Goal: Task Accomplishment & Management: Use online tool/utility

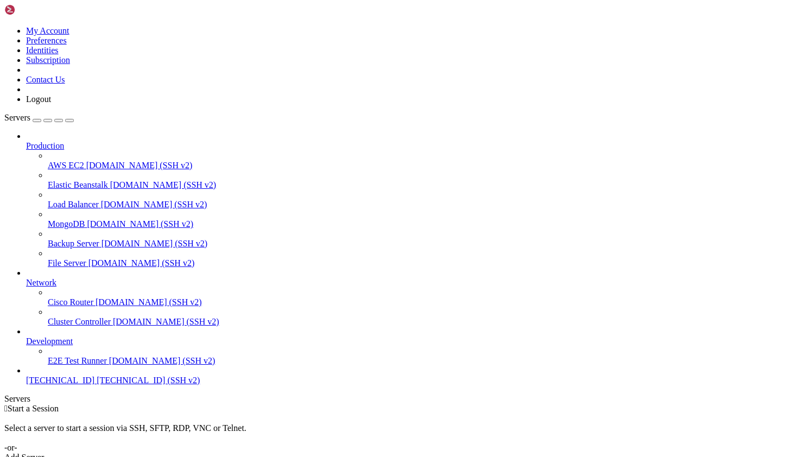
click at [91, 385] on span "[TECHNICAL_ID]" at bounding box center [60, 380] width 68 height 9
click at [97, 385] on span "[TECHNICAL_ID] (SSH v2)" at bounding box center [148, 380] width 103 height 9
click at [4, 26] on icon at bounding box center [4, 26] width 0 height 0
click at [67, 45] on link "Preferences" at bounding box center [46, 40] width 41 height 9
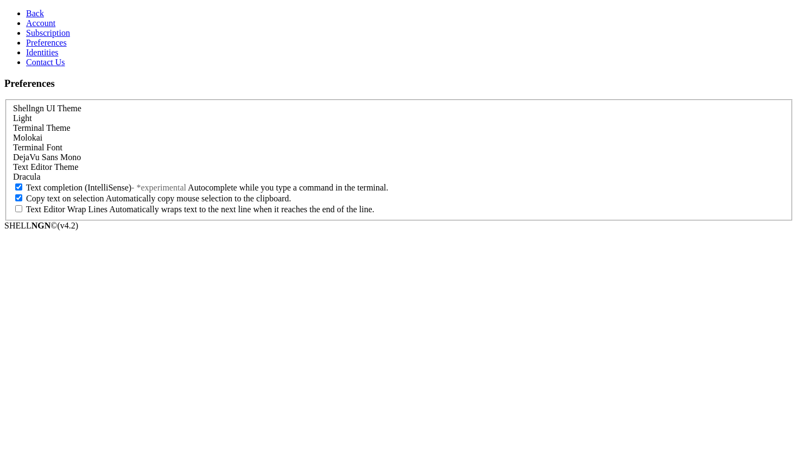
click at [26, 18] on link "Back" at bounding box center [35, 13] width 18 height 9
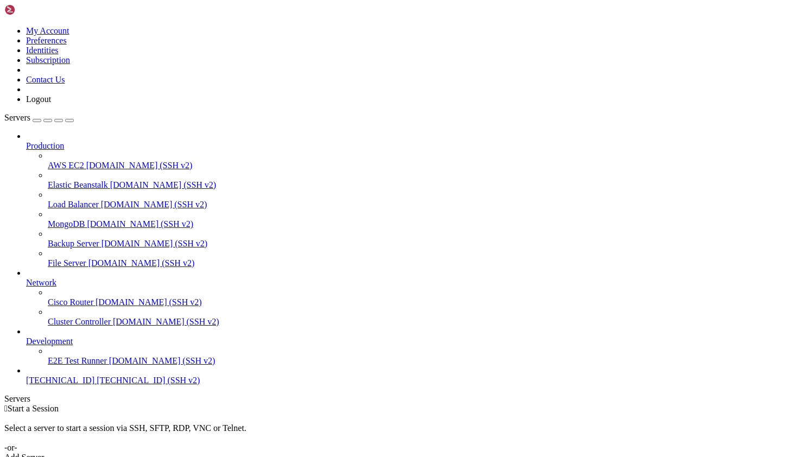
click at [58, 385] on span "[TECHNICAL_ID]" at bounding box center [60, 380] width 68 height 9
click at [97, 385] on span "[TECHNICAL_ID] (SSH v2)" at bounding box center [148, 380] width 103 height 9
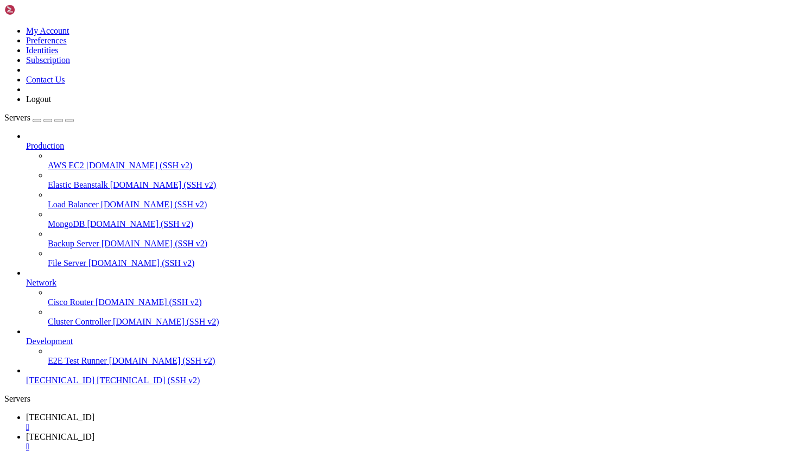
click at [97, 385] on span "[TECHNICAL_ID] (SSH v2)" at bounding box center [148, 380] width 103 height 9
click at [253, 432] on link "[TECHNICAL_ID] " at bounding box center [410, 442] width 768 height 20
drag, startPoint x: 294, startPoint y: 13, endPoint x: 332, endPoint y: 11, distance: 38.1
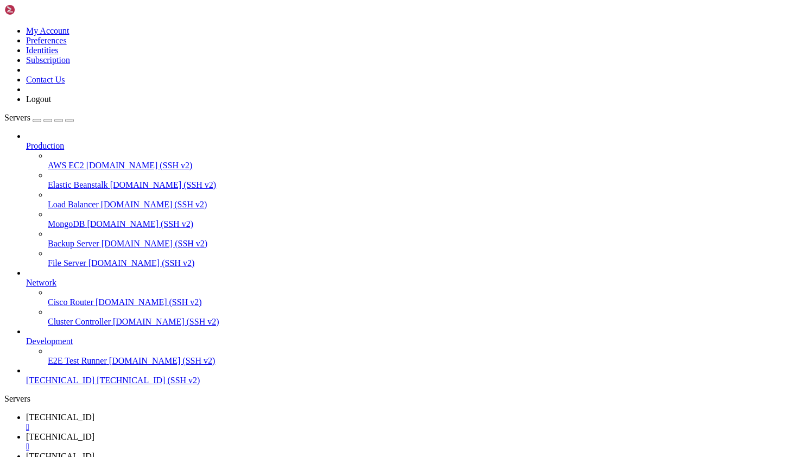
click at [26, 452] on icon at bounding box center [26, 456] width 0 height 9
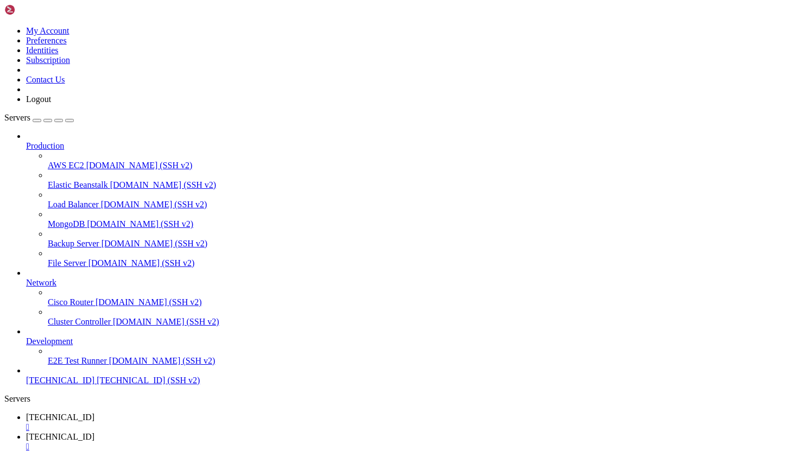
type input "/root"
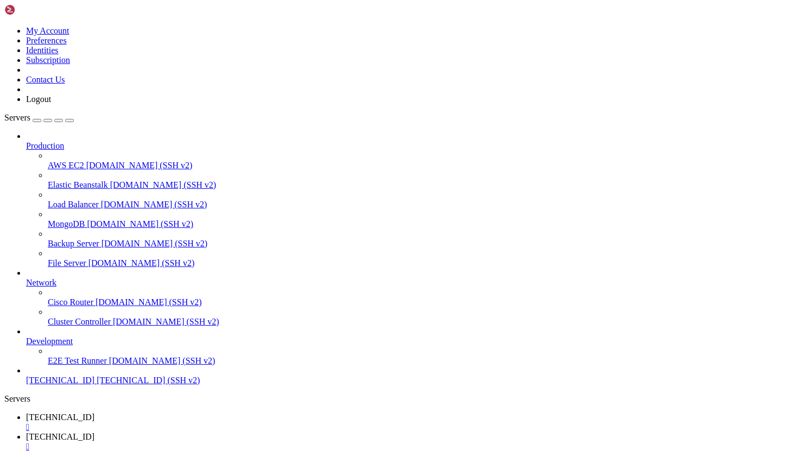
drag, startPoint x: 699, startPoint y: 37, endPoint x: 705, endPoint y: 37, distance: 6.5
click at [37, 121] on div "button" at bounding box center [37, 121] width 0 height 0
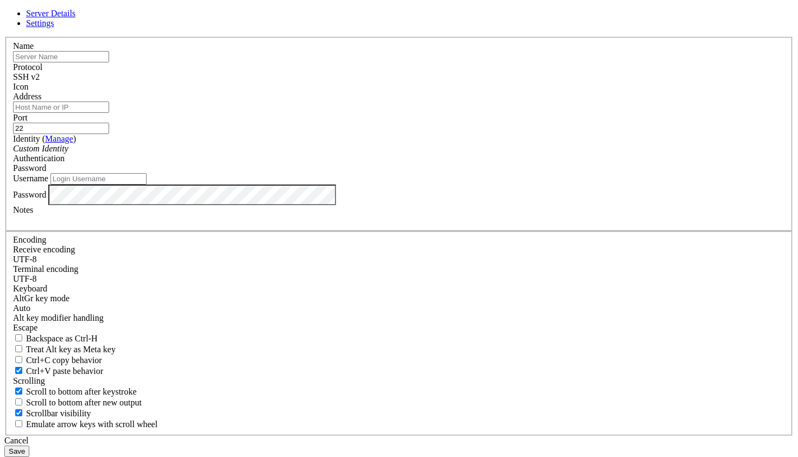
click at [462, 436] on div "Cancel" at bounding box center [399, 441] width 790 height 10
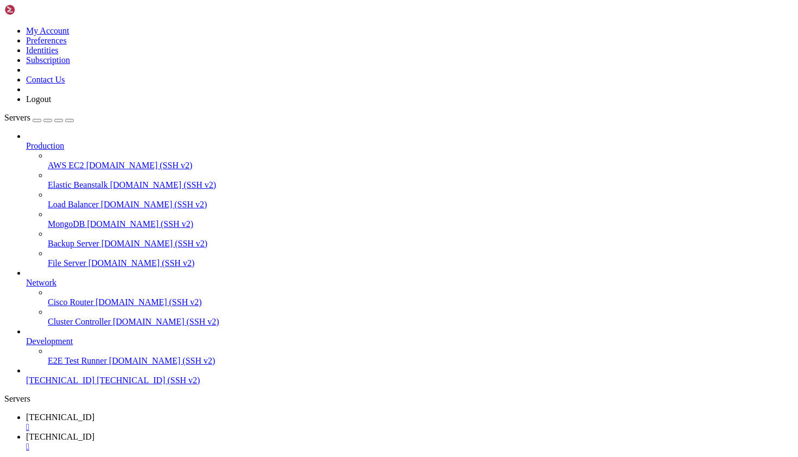
click at [48, 121] on div "button" at bounding box center [48, 121] width 0 height 0
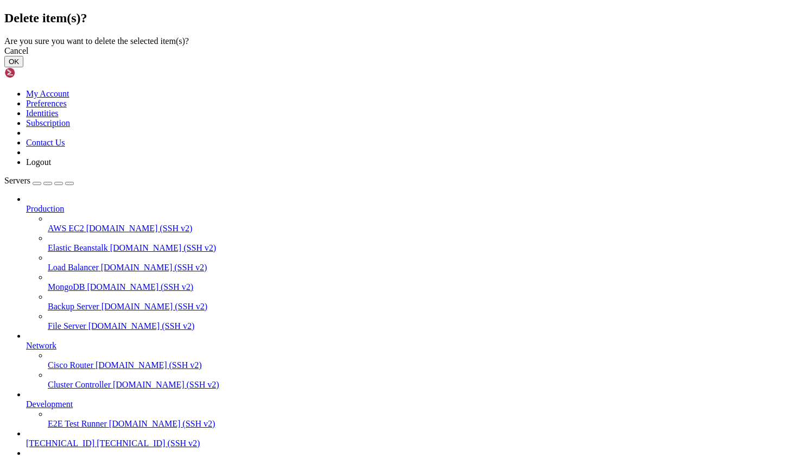
drag, startPoint x: 549, startPoint y: 261, endPoint x: 544, endPoint y: 260, distance: 5.5
click at [23, 67] on button "OK" at bounding box center [13, 61] width 19 height 11
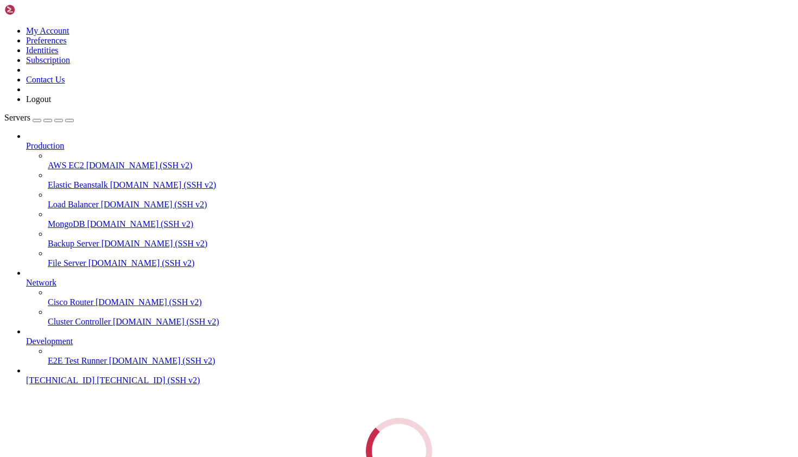
scroll to position [0, 0]
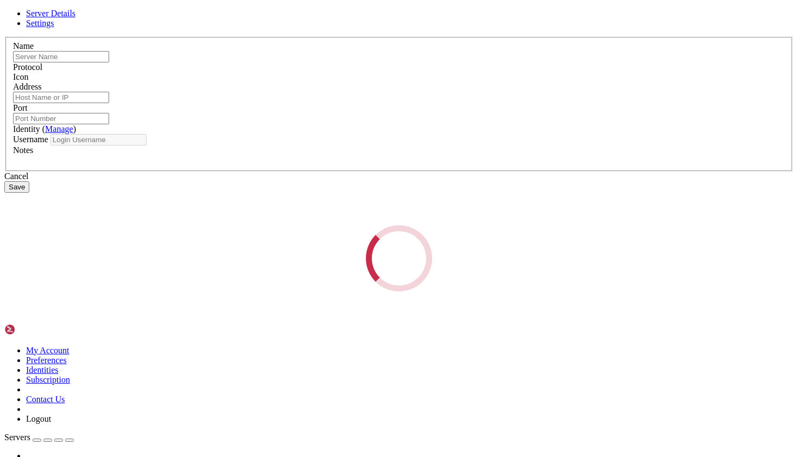
type input "[TECHNICAL_ID]"
type input "22"
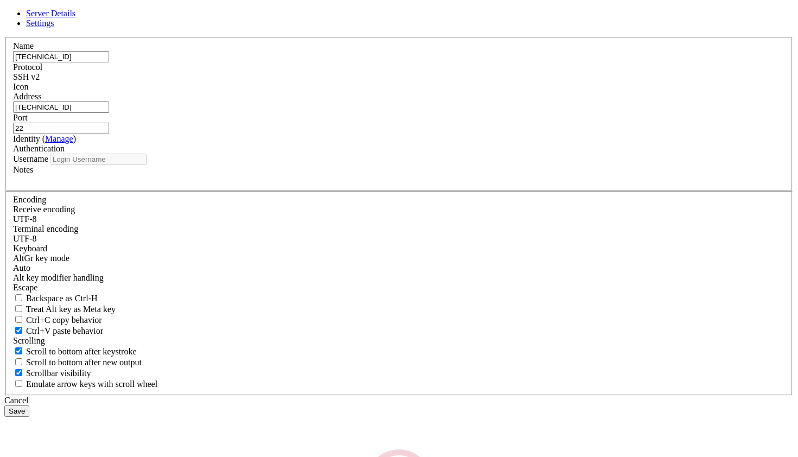
type input "root"
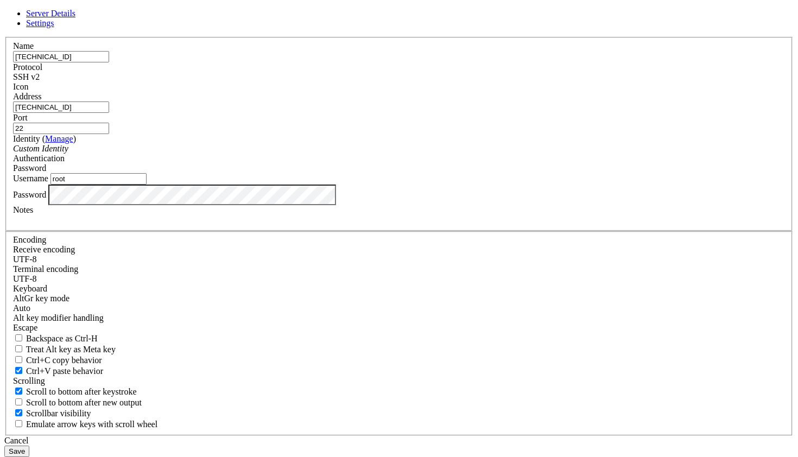
click at [242, 285] on div "Name [TECHNICAL_ID] Protocol SSH v2 Icon Address [TECHNICAL_ID] ( Manage )" at bounding box center [399, 236] width 790 height 399
click at [275, 225] on div at bounding box center [399, 220] width 772 height 10
click at [147, 185] on input "root" at bounding box center [99, 178] width 96 height 11
click at [474, 436] on div "Cancel" at bounding box center [399, 441] width 790 height 10
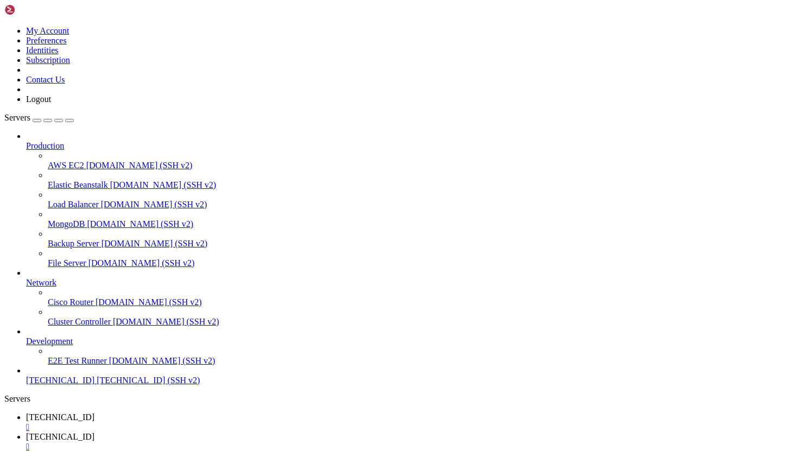
click at [94, 385] on span "[TECHNICAL_ID]" at bounding box center [60, 380] width 68 height 9
click at [94, 432] on span "[TECHNICAL_ID]" at bounding box center [60, 436] width 68 height 9
click at [94, 413] on span "[TECHNICAL_ID]" at bounding box center [60, 417] width 68 height 9
click at [274, 442] on div "" at bounding box center [410, 447] width 768 height 10
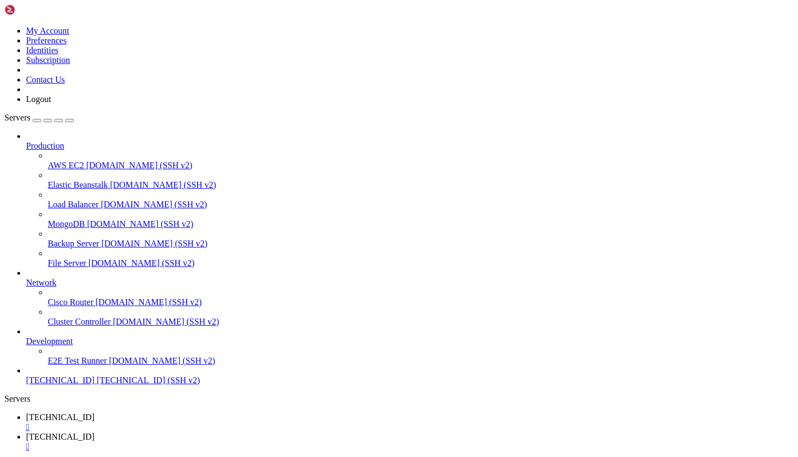
click at [274, 442] on div "" at bounding box center [410, 447] width 768 height 10
